Goal: Transaction & Acquisition: Purchase product/service

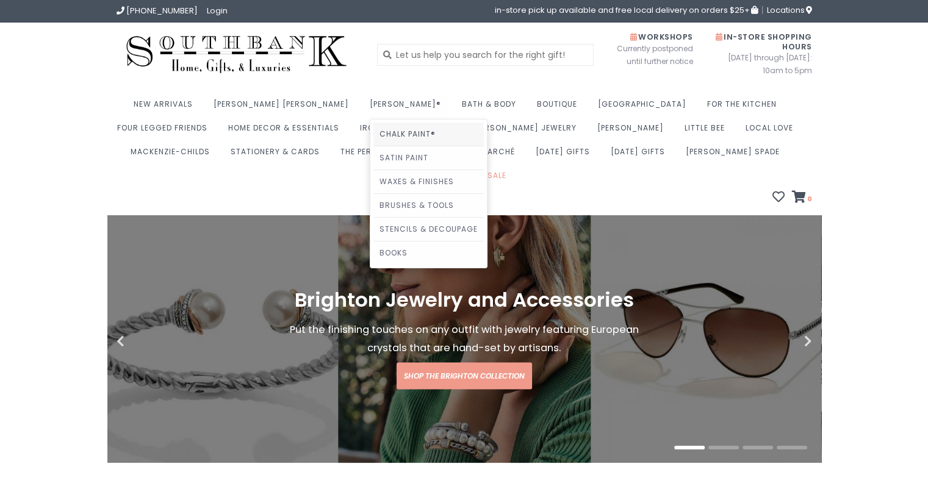
click at [373, 131] on link "Chalk Paint®" at bounding box center [428, 134] width 110 height 23
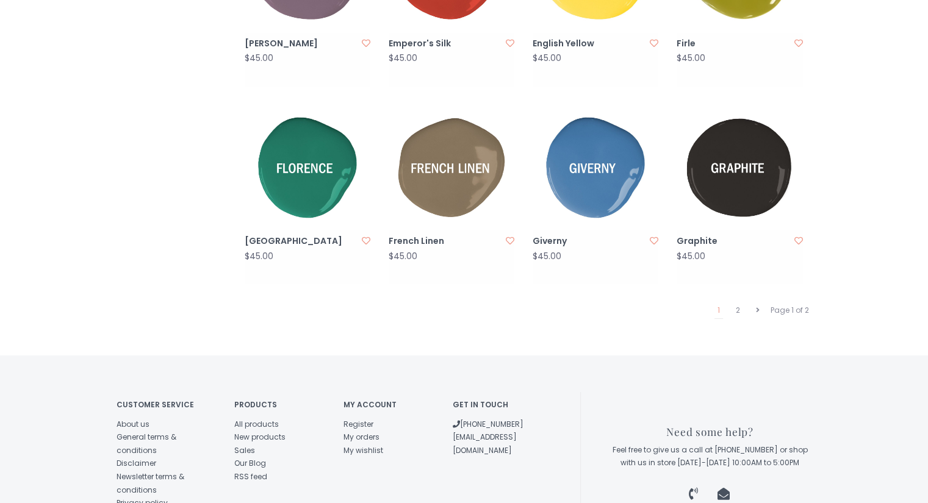
scroll to position [1220, 0]
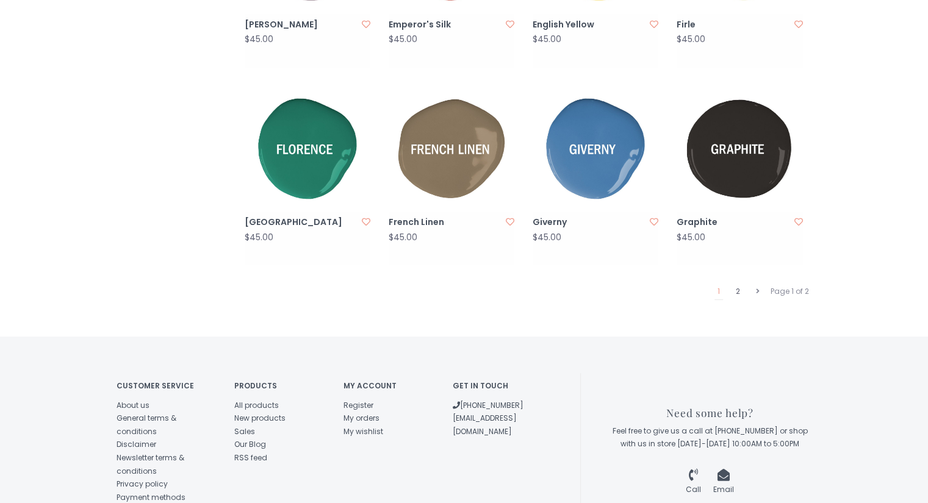
click at [741, 284] on link "2" at bounding box center [738, 292] width 10 height 16
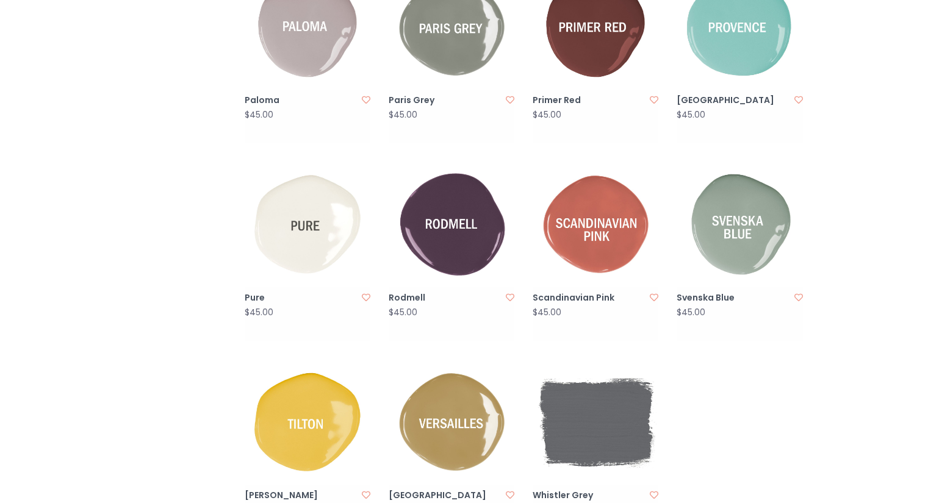
scroll to position [1037, 0]
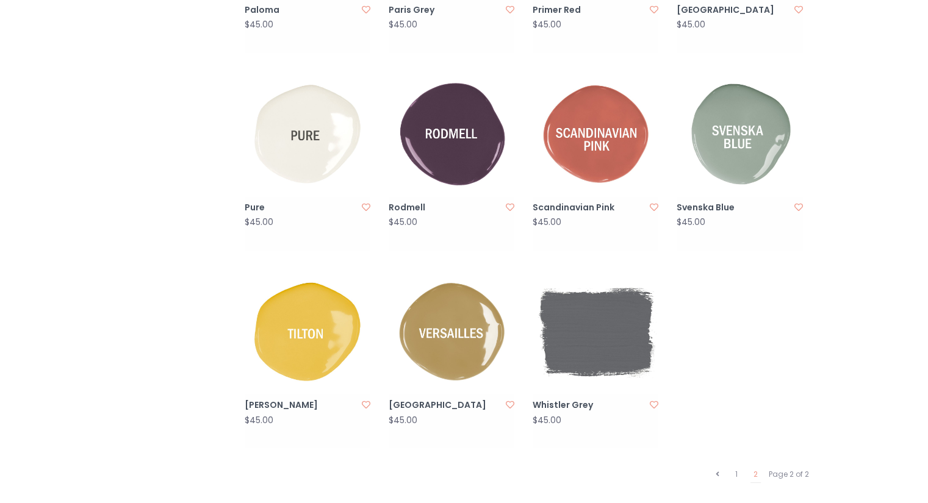
click at [317, 128] on img at bounding box center [308, 134] width 126 height 126
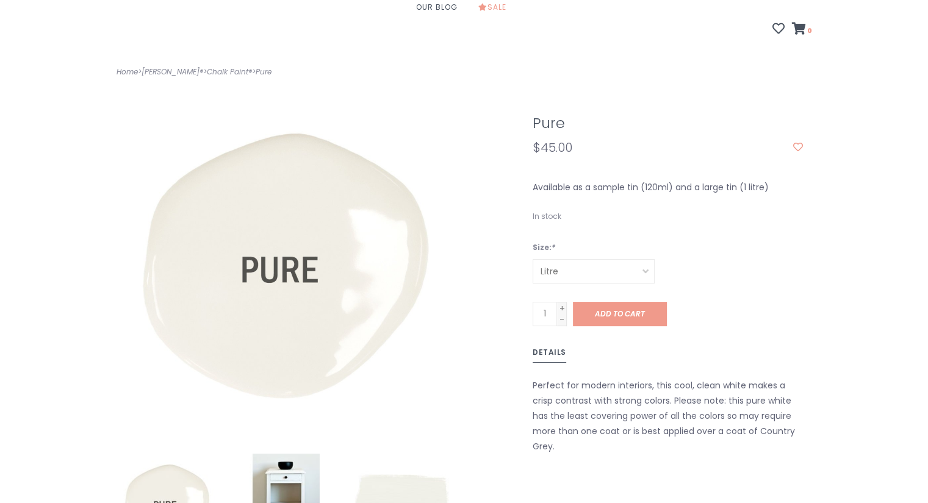
scroll to position [183, 0]
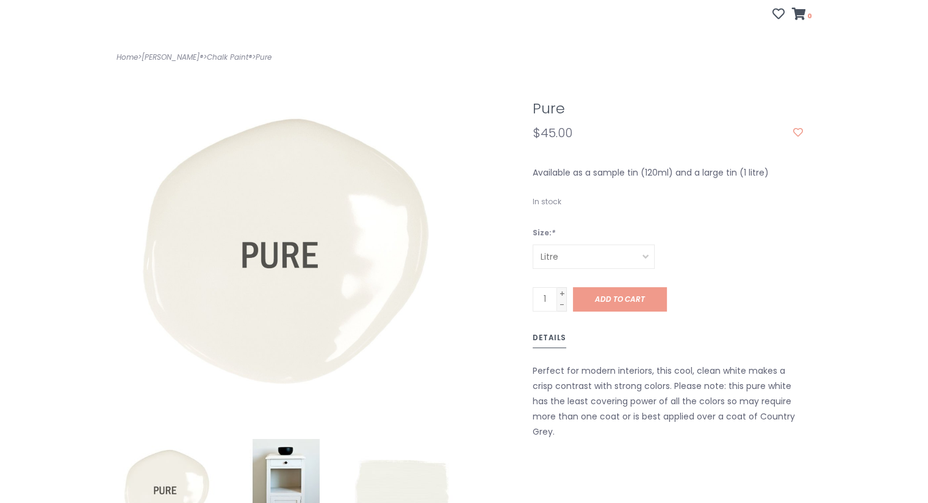
click at [644, 245] on select "Litre Sample Tin" at bounding box center [594, 257] width 122 height 24
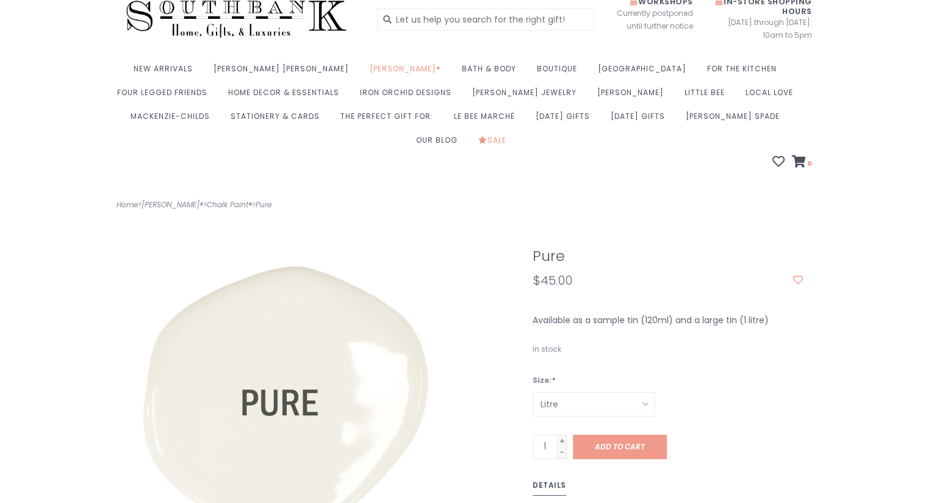
scroll to position [0, 0]
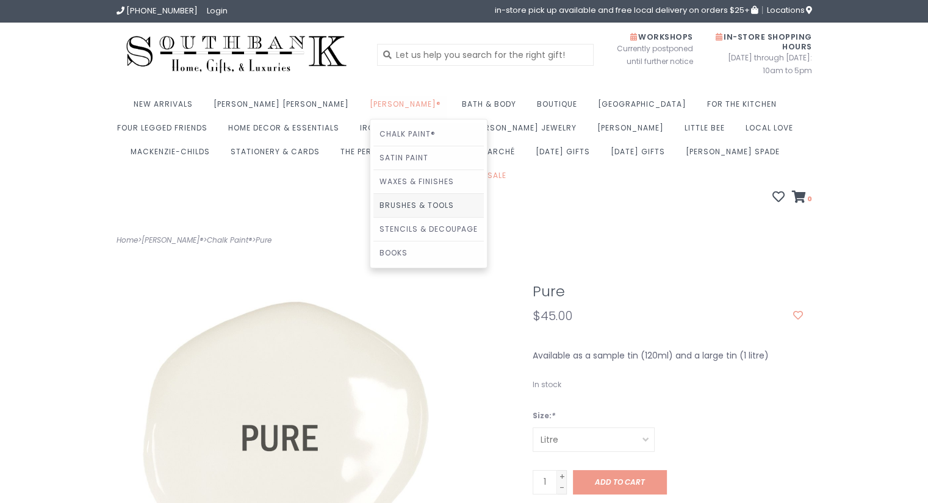
click at [373, 203] on link "Brushes & Tools" at bounding box center [428, 205] width 110 height 23
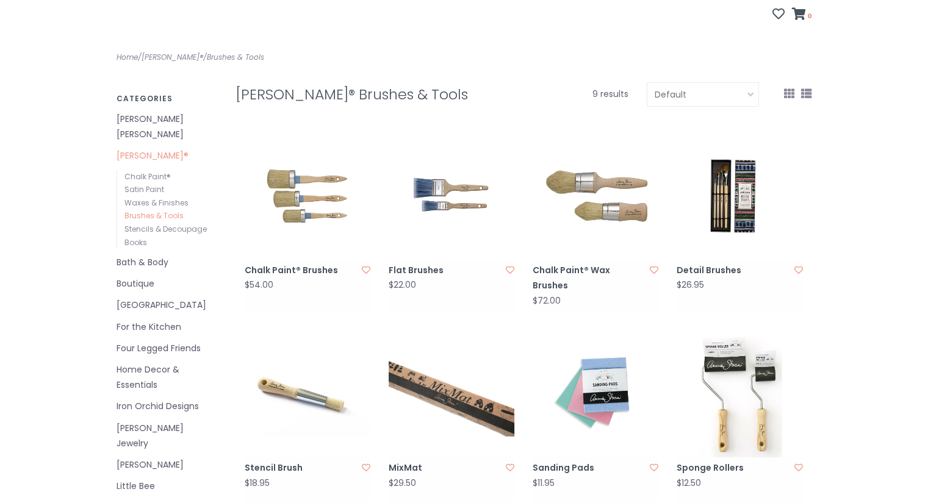
scroll to position [244, 0]
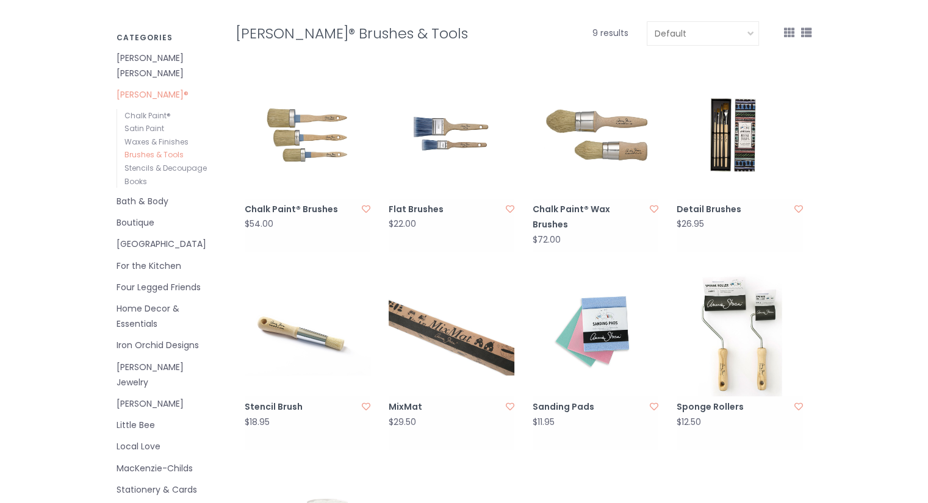
click at [305, 103] on img at bounding box center [308, 136] width 126 height 126
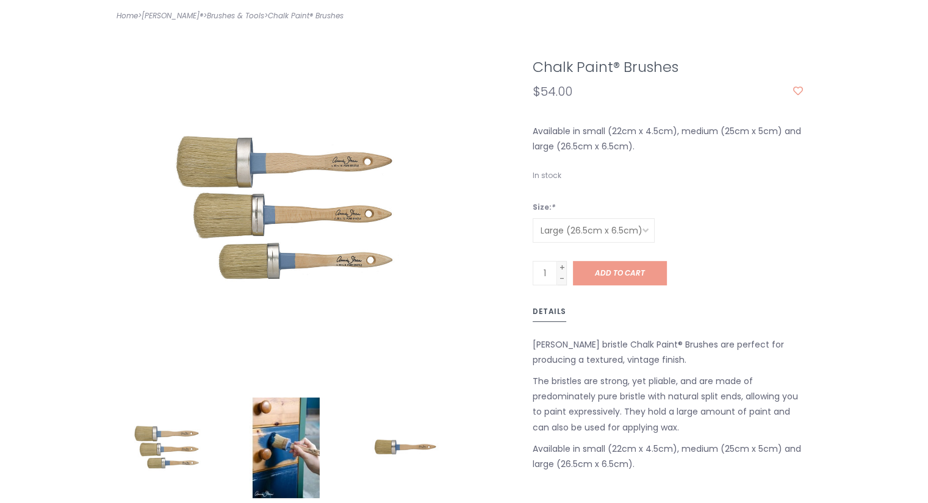
scroll to position [244, 0]
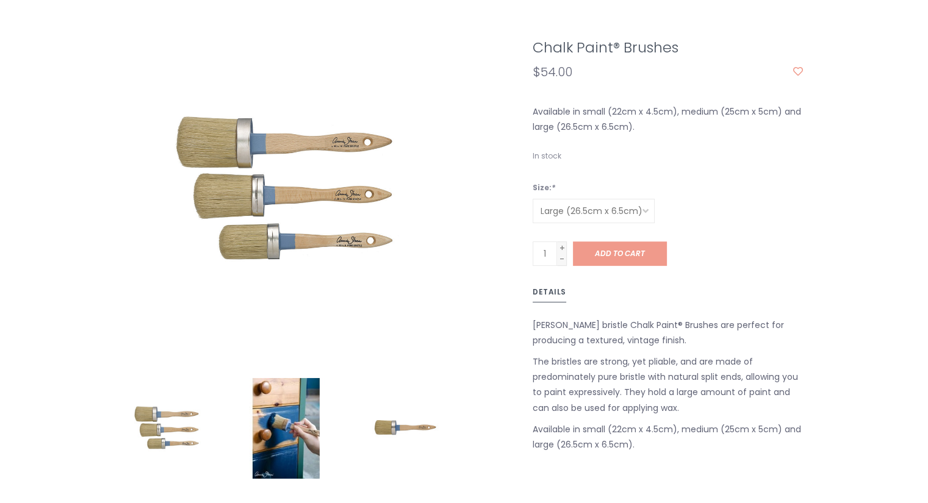
click at [650, 199] on select "Large (26.5cm x 6.5cm) Medium (25cm x 5cm) Small (22cm x 4.5cm)" at bounding box center [594, 211] width 122 height 24
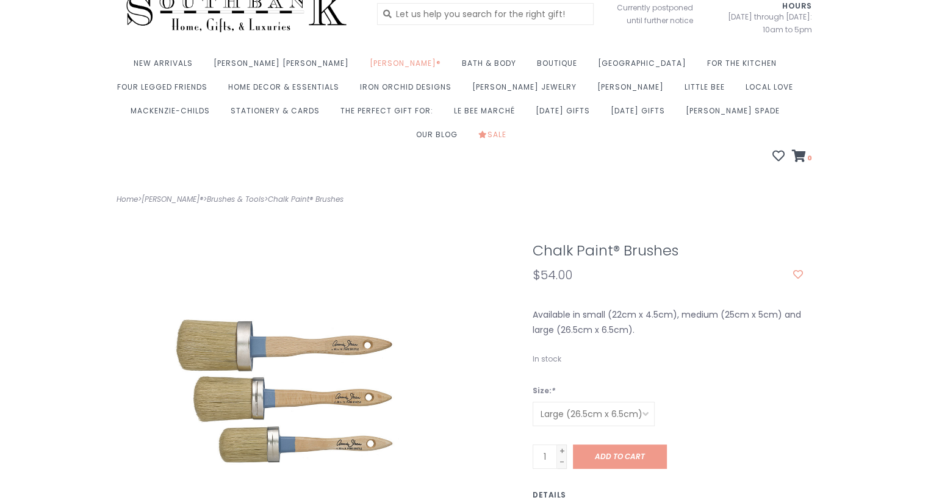
scroll to position [0, 0]
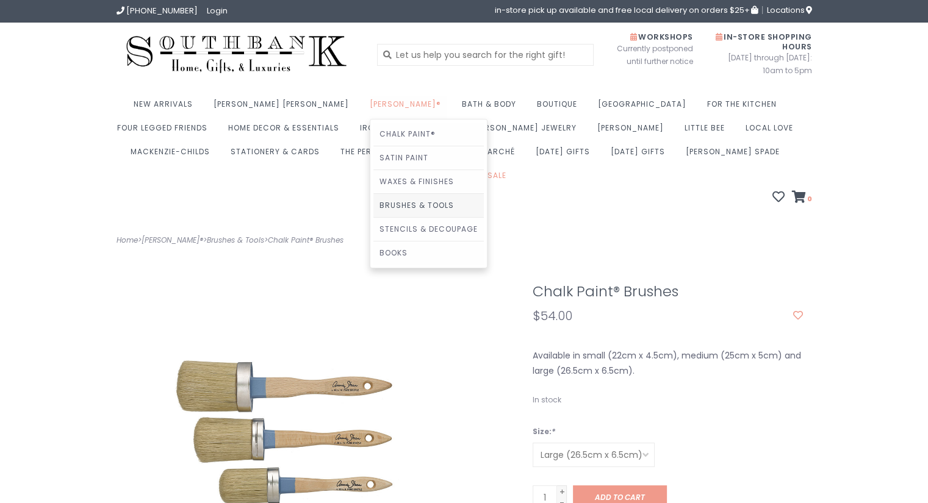
click at [373, 204] on link "Brushes & Tools" at bounding box center [428, 205] width 110 height 23
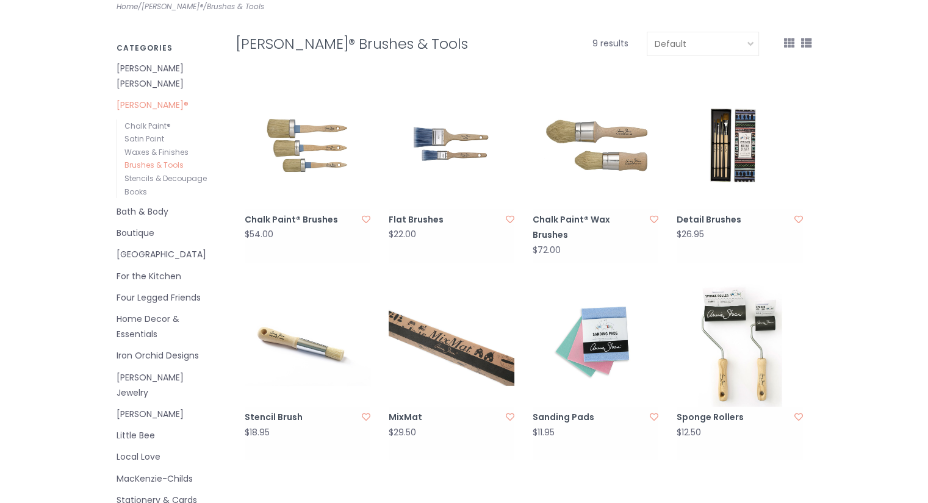
scroll to position [244, 0]
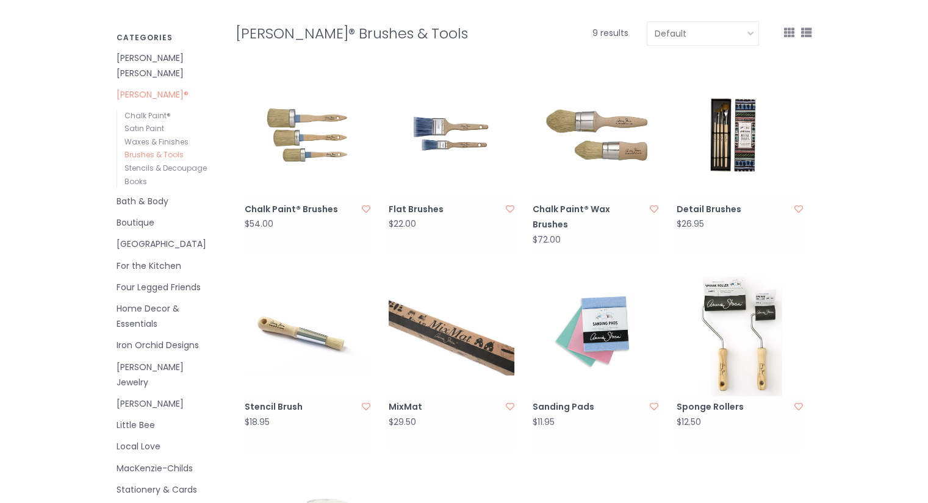
click at [626, 118] on img at bounding box center [596, 136] width 126 height 126
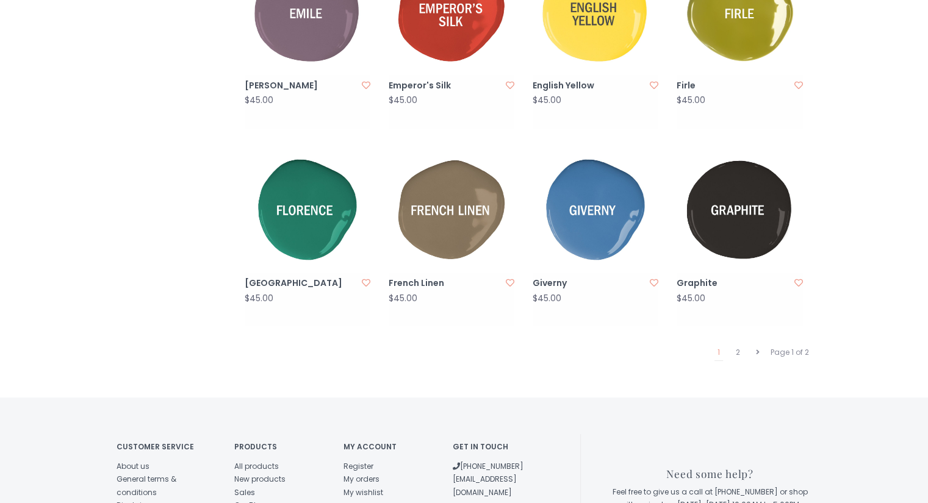
scroll to position [1220, 0]
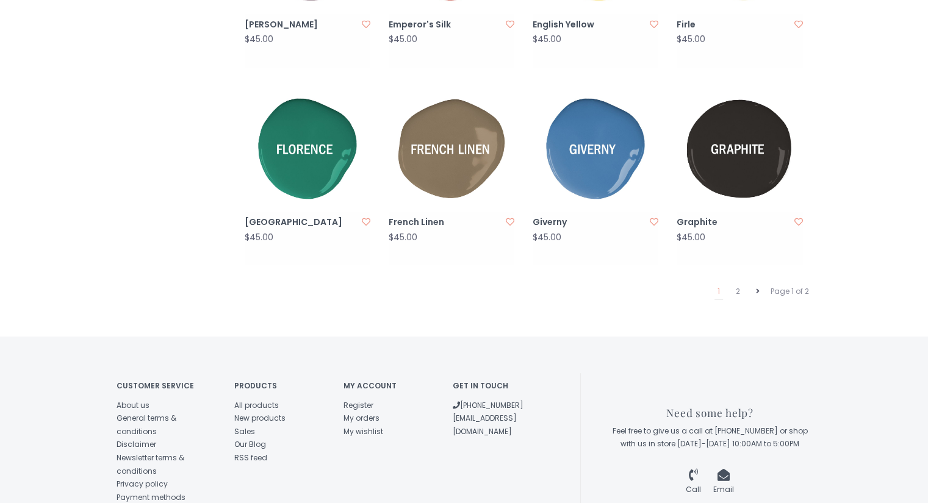
click at [759, 288] on icon at bounding box center [758, 291] width 4 height 7
